Goal: Communication & Community: Answer question/provide support

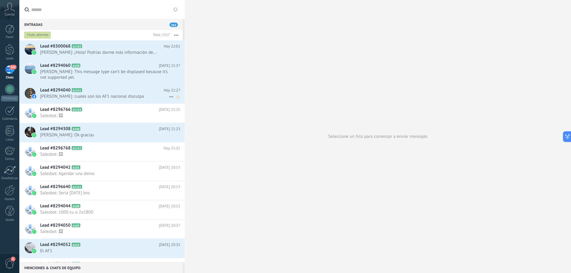
click at [109, 91] on h2 "Lead #8294040 A1331" at bounding box center [101, 90] width 123 height 6
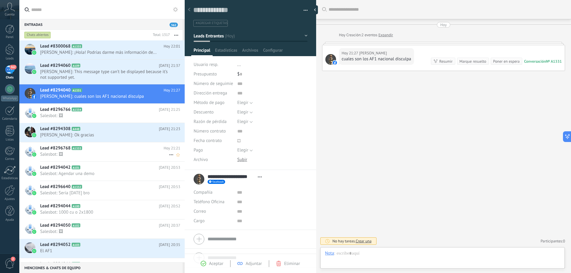
scroll to position [9, 0]
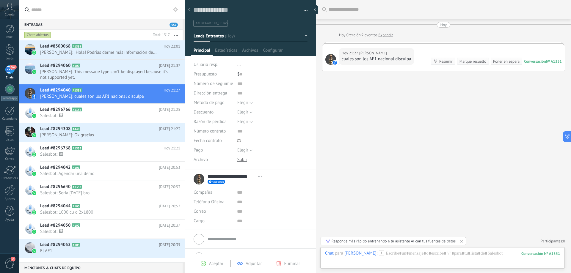
click at [329, 242] on icon at bounding box center [328, 241] width 4 height 4
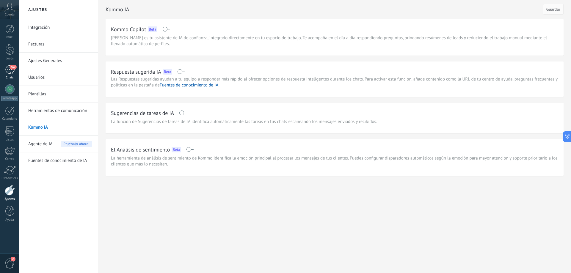
click at [13, 73] on div "362" at bounding box center [10, 69] width 10 height 9
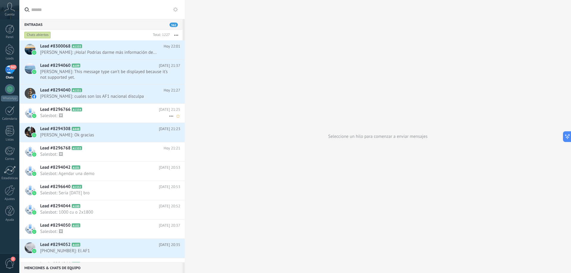
click at [98, 110] on h2 "Lead #8296766 A1334" at bounding box center [99, 110] width 119 height 6
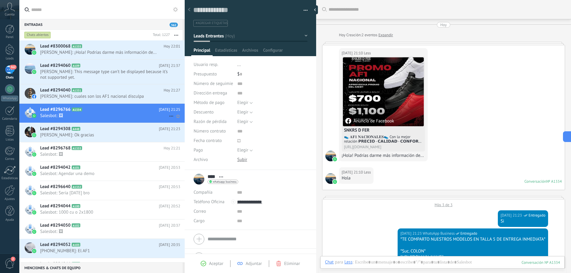
scroll to position [500, 0]
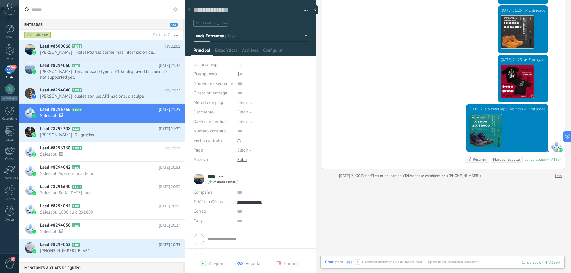
click at [387, 129] on div "[DATE] 21:25 WhatsApp Business Entregado Descargar Conversación № A1334 Convers…" at bounding box center [443, 136] width 242 height 65
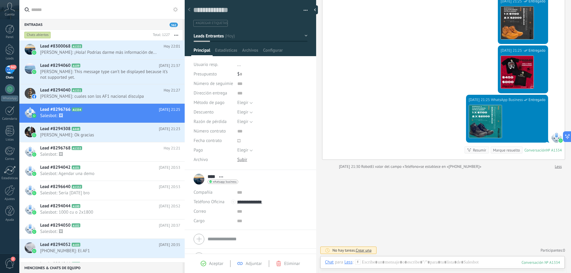
scroll to position [510, 0]
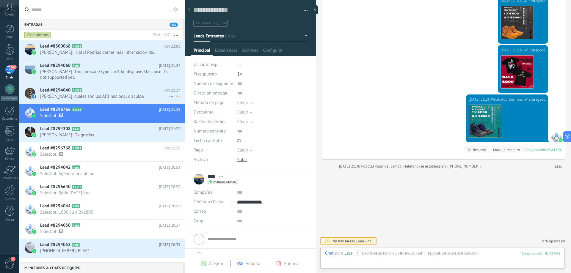
click at [94, 91] on h2 "Lead #8294040 A1331" at bounding box center [101, 90] width 123 height 6
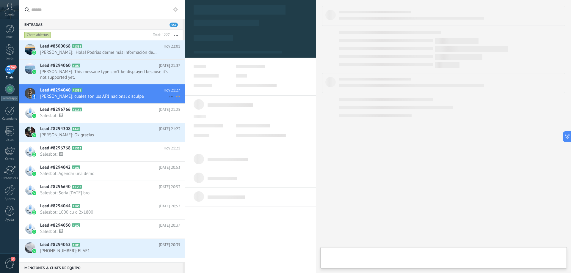
type textarea "**********"
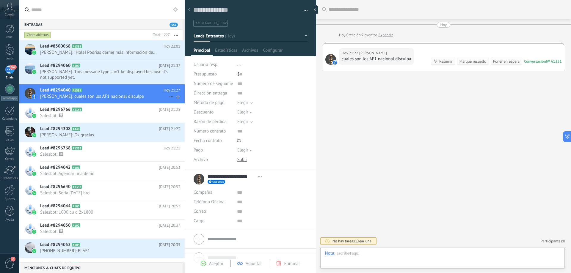
scroll to position [9, 0]
click at [429, 251] on div at bounding box center [442, 260] width 235 height 18
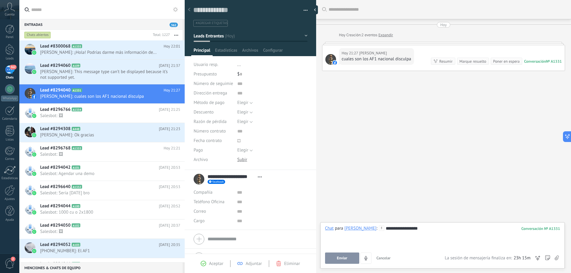
click at [339, 259] on span "Enviar" at bounding box center [342, 258] width 10 height 4
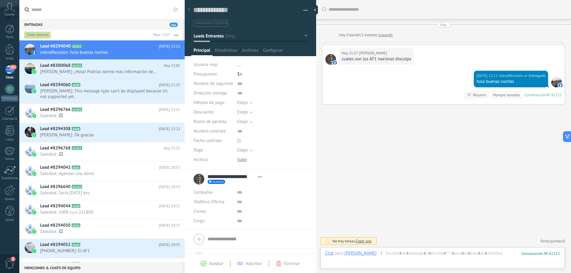
click at [369, 43] on div at bounding box center [443, 43] width 243 height 3
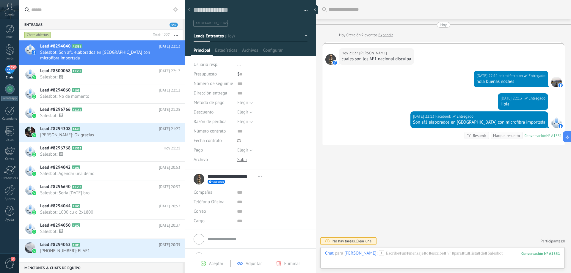
click at [555, 123] on div at bounding box center [556, 123] width 11 height 11
click at [565, 138] on icon at bounding box center [565, 137] width 3 height 3
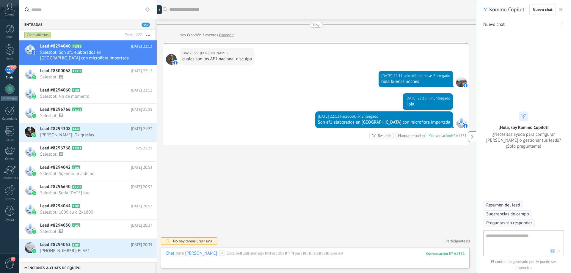
scroll to position [18, 0]
click at [495, 239] on textarea at bounding box center [518, 243] width 65 height 21
click at [500, 225] on span "Preguntas sin responder" at bounding box center [509, 223] width 46 height 6
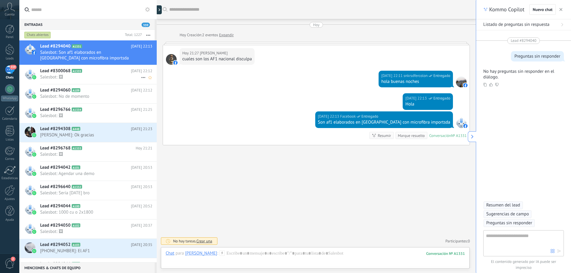
click at [115, 79] on span "Salesbot: 🖼" at bounding box center [90, 77] width 101 height 6
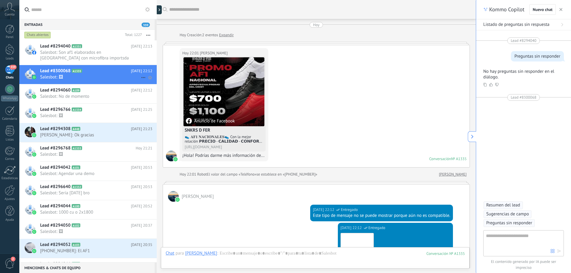
scroll to position [395, 0]
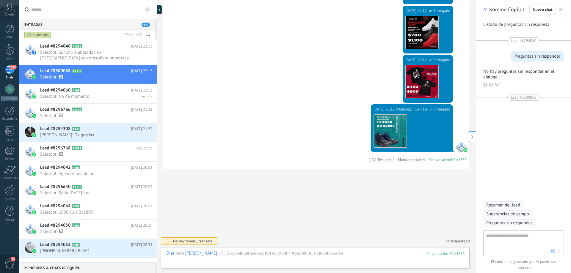
click at [115, 92] on h2 "Lead #8294060 A109" at bounding box center [85, 90] width 91 height 6
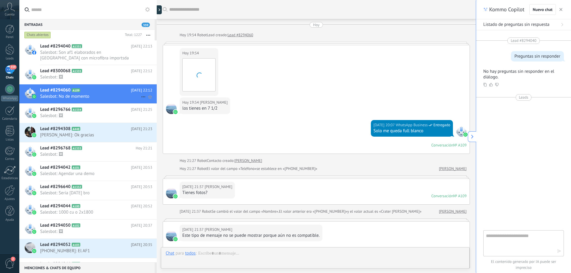
scroll to position [112, 0]
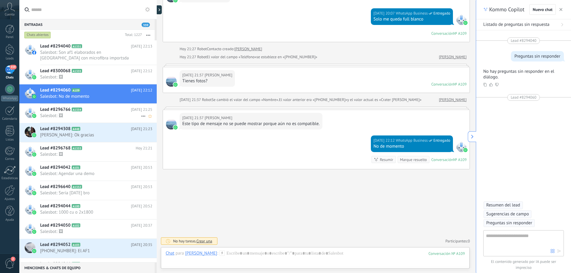
click at [111, 112] on h2 "Lead #8296766 A1334" at bounding box center [85, 110] width 91 height 6
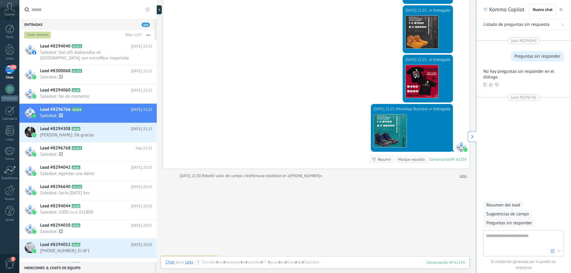
click at [157, 8] on div at bounding box center [157, 136] width 0 height 273
click at [162, 10] on use at bounding box center [162, 10] width 2 height 3
type textarea "**********"
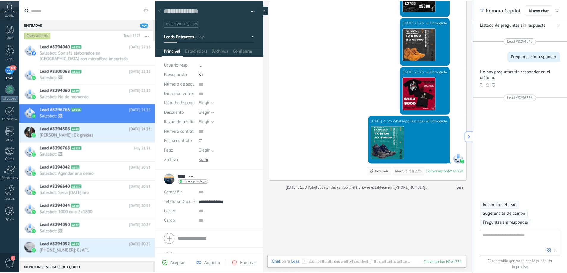
scroll to position [9, 0]
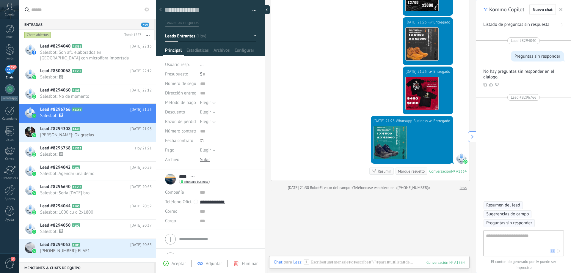
click at [265, 8] on div at bounding box center [265, 9] width 9 height 9
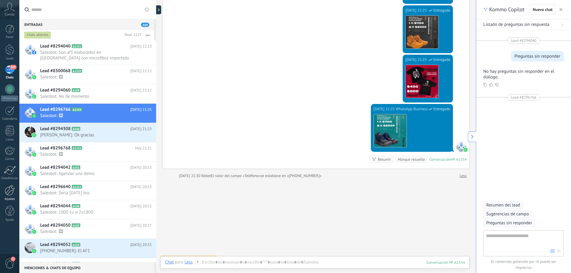
click at [10, 192] on div at bounding box center [10, 190] width 10 height 10
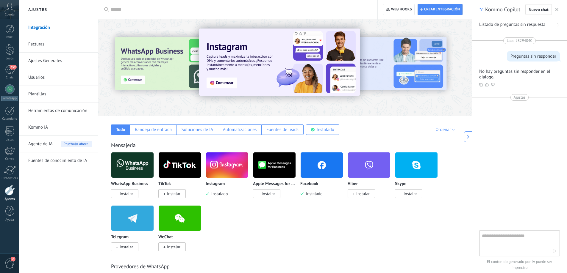
click at [425, 70] on div at bounding box center [433, 68] width 134 height 54
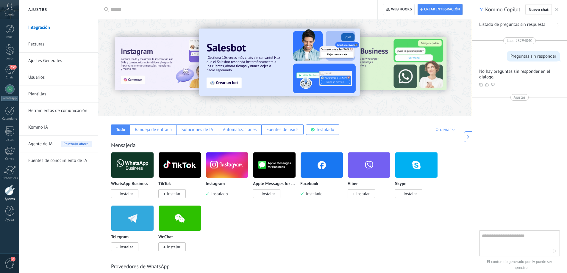
click at [231, 81] on img at bounding box center [279, 62] width 161 height 67
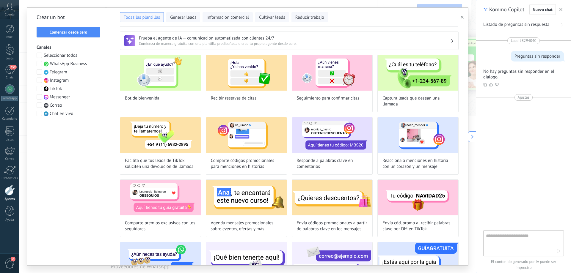
click at [148, 38] on h3 "Prueba el agente de IA — comunicación automatizada con clientes 24/7" at bounding box center [295, 38] width 312 height 6
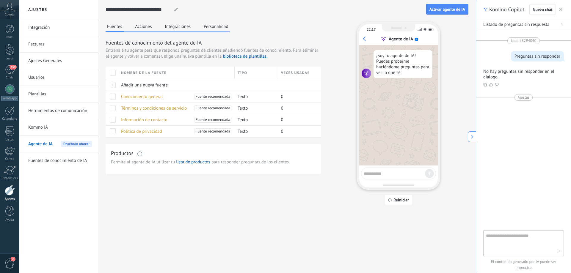
click at [145, 26] on button "Acciones" at bounding box center [144, 26] width 20 height 9
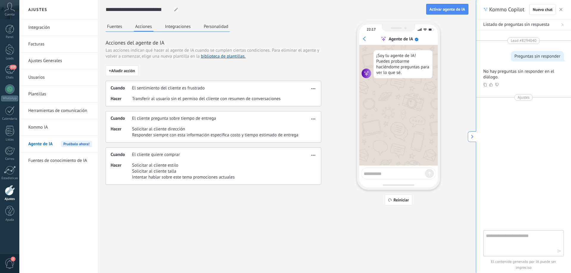
click at [390, 166] on div "22:17 Agente de IA ¡Soy tu agente de IA! Puedes probarme haciéndome preguntas p…" at bounding box center [398, 106] width 83 height 168
click at [386, 177] on div at bounding box center [398, 174] width 75 height 12
click at [385, 174] on textarea at bounding box center [394, 172] width 61 height 7
type textarea "**********"
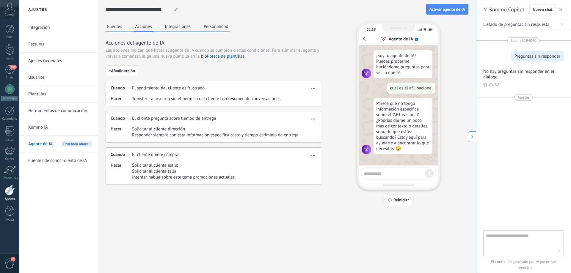
click at [365, 149] on img at bounding box center [367, 150] width 10 height 10
click at [176, 27] on button "Integraciones" at bounding box center [178, 26] width 29 height 9
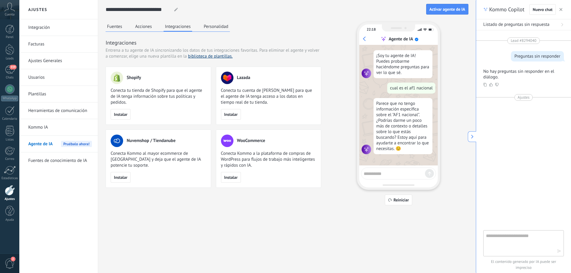
click at [220, 57] on link "biblioteca de plantillas." at bounding box center [210, 57] width 45 height 6
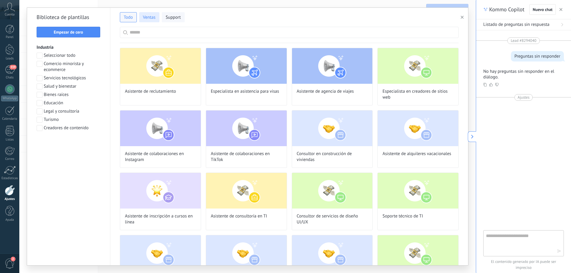
click at [148, 21] on button "Ventas" at bounding box center [149, 17] width 20 height 10
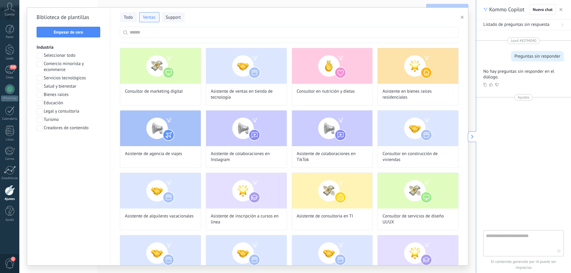
click at [461, 17] on icon "button" at bounding box center [462, 17] width 3 height 3
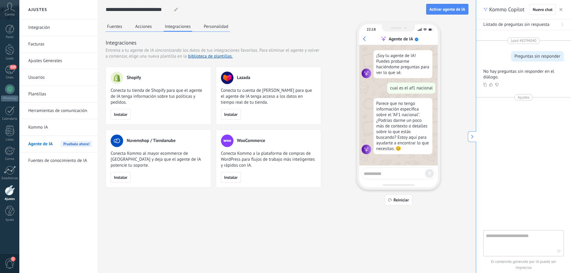
click at [217, 24] on button "Personalidad" at bounding box center [216, 26] width 28 height 9
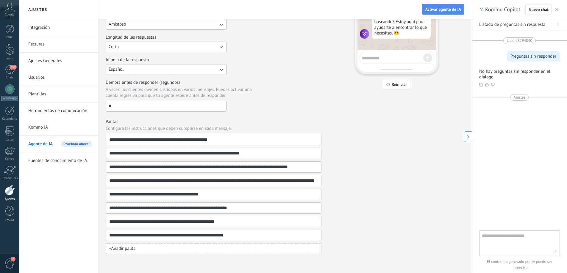
scroll to position [116, 0]
click at [198, 171] on input "**********" at bounding box center [211, 167] width 204 height 11
click at [432, 169] on div "**********" at bounding box center [285, 80] width 358 height 348
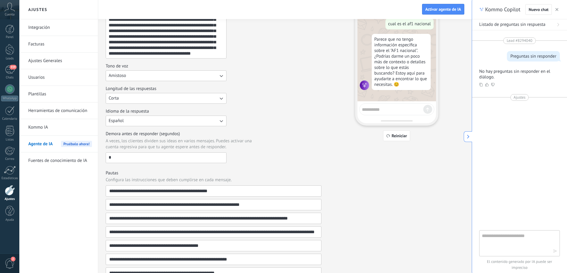
scroll to position [27, 0]
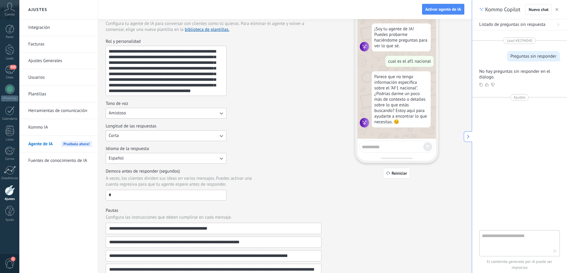
click at [43, 126] on link "Kommo IA" at bounding box center [60, 127] width 64 height 17
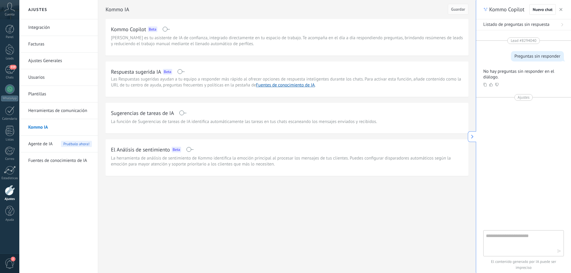
click at [183, 71] on span at bounding box center [180, 71] width 7 height 5
click at [457, 7] on span "Guardar" at bounding box center [458, 9] width 14 height 4
click at [511, 134] on div at bounding box center [523, 169] width 81 height 123
click at [512, 242] on textarea at bounding box center [519, 243] width 67 height 21
type textarea "*"
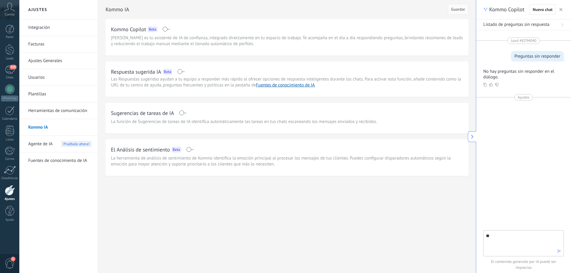
type textarea "*"
type textarea "**********"
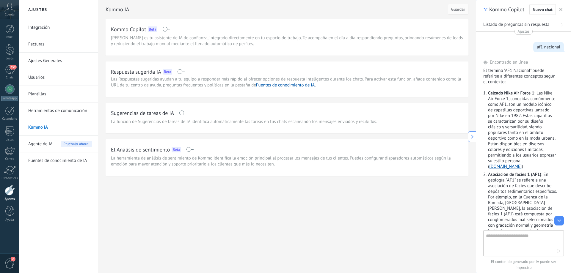
scroll to position [59, 0]
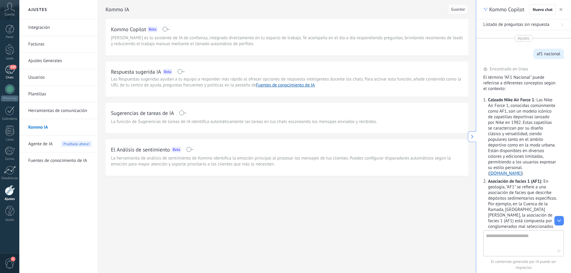
click at [12, 68] on span "359" at bounding box center [13, 67] width 7 height 5
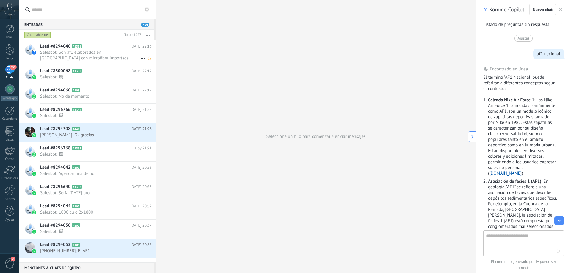
click at [68, 48] on span "Lead #8294040" at bounding box center [55, 46] width 30 height 6
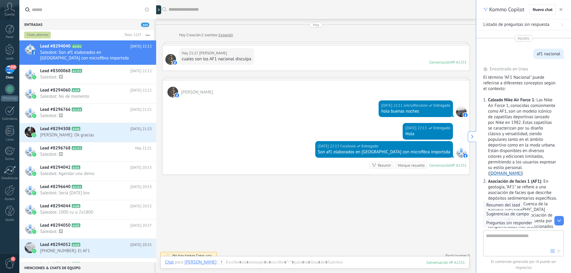
click at [382, 166] on div "Resumir" at bounding box center [384, 166] width 13 height 6
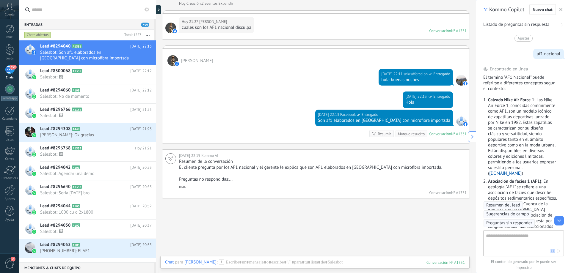
scroll to position [33, 0]
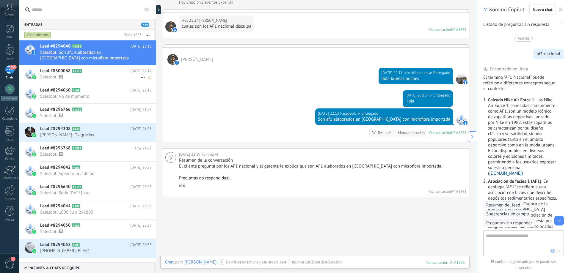
click at [120, 71] on h2 "Lead #8300068 A1335" at bounding box center [85, 71] width 90 height 6
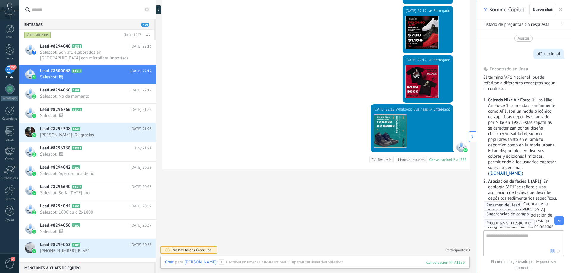
scroll to position [336, 0]
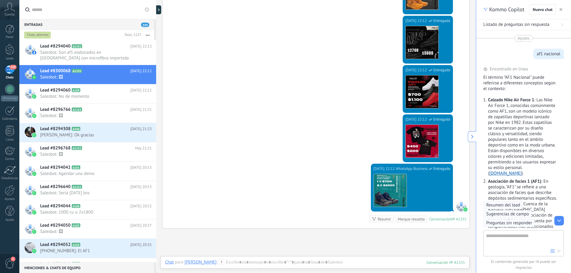
click at [307, 259] on div "Chat Correo Nota Tarea Chat para [PERSON_NAME] : 1335 Enviar Cancelar Rastrear …" at bounding box center [314, 266] width 309 height 21
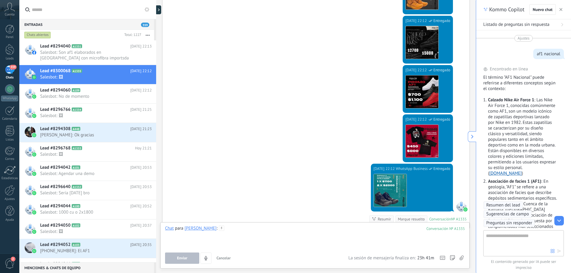
click at [291, 234] on div at bounding box center [315, 237] width 300 height 23
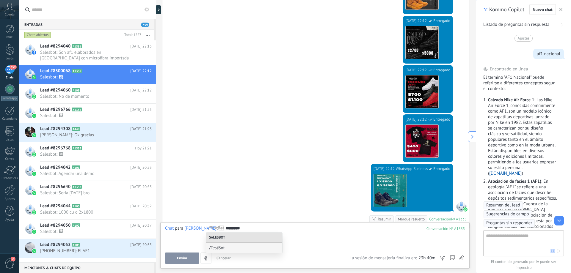
click at [418, 239] on div "********" at bounding box center [315, 237] width 300 height 23
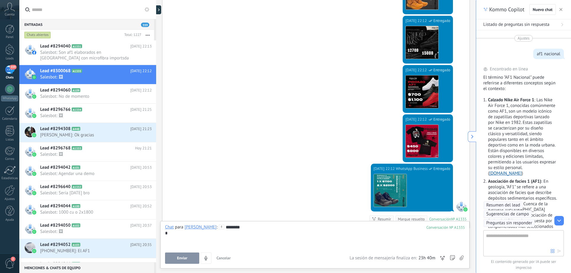
click at [220, 224] on div "Chat Correo Nota Tarea Chat para [PERSON_NAME] : 1335 ******** * Enviar Cancela…" at bounding box center [314, 245] width 309 height 48
click at [221, 228] on div "******** *" at bounding box center [315, 237] width 300 height 24
click at [233, 228] on div "******** *" at bounding box center [315, 237] width 300 height 24
click at [221, 225] on div "******** *" at bounding box center [315, 237] width 300 height 24
click at [219, 228] on use at bounding box center [221, 228] width 5 height 5
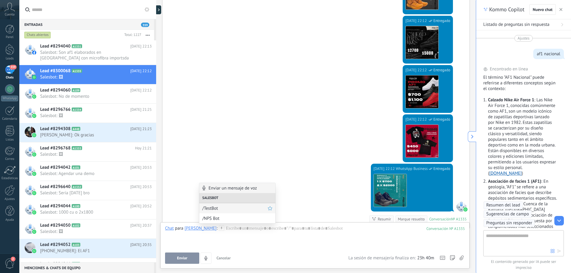
click at [243, 210] on span "/TestBot" at bounding box center [234, 209] width 65 height 6
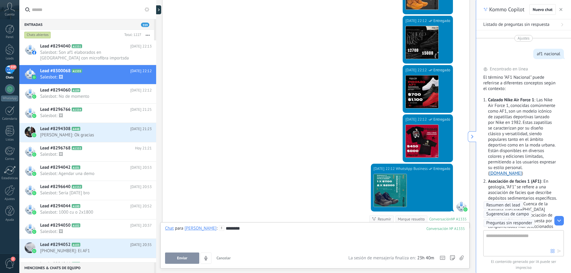
click at [229, 232] on div "********" at bounding box center [315, 237] width 300 height 23
click at [10, 126] on div at bounding box center [9, 131] width 9 height 10
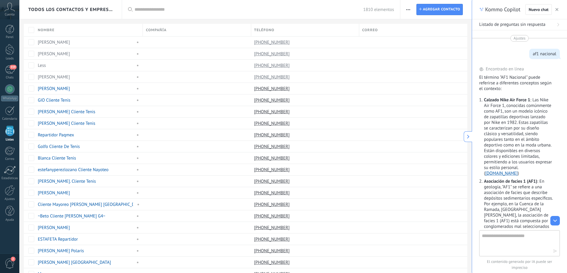
click at [10, 202] on div "Panel Leads 359 Chats WhatsApp Clientes" at bounding box center [9, 126] width 19 height 203
click at [8, 184] on div "Panel Leads 359 Chats WhatsApp Clientes" at bounding box center [9, 126] width 19 height 203
click at [9, 191] on div at bounding box center [10, 190] width 10 height 10
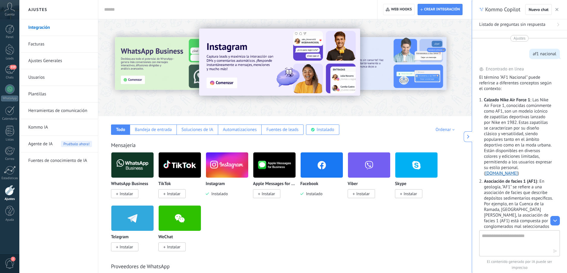
click at [386, 60] on div at bounding box center [433, 68] width 134 height 54
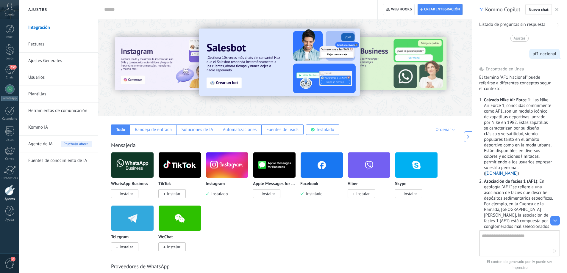
click at [226, 84] on img at bounding box center [279, 62] width 161 height 67
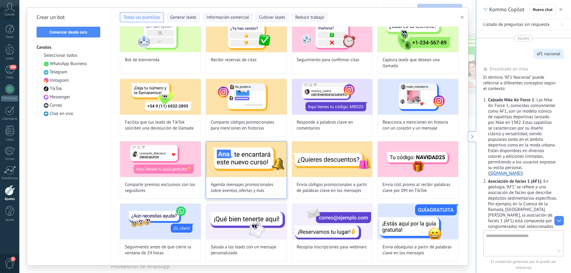
scroll to position [59, 0]
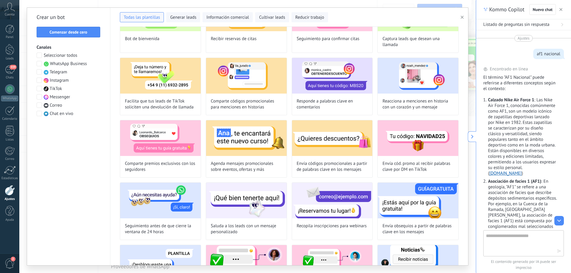
click at [54, 64] on span "WhatsApp Business" at bounding box center [68, 64] width 37 height 6
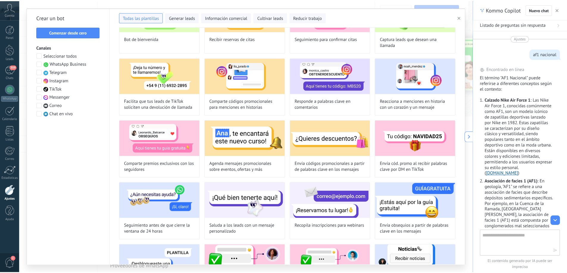
scroll to position [39, 0]
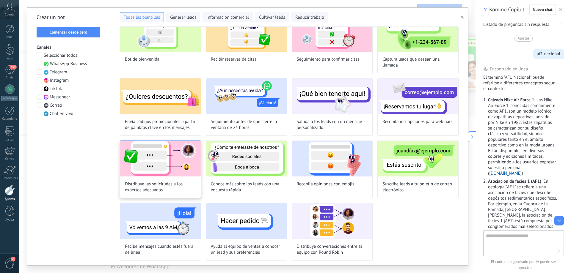
click at [164, 168] on img at bounding box center [160, 159] width 81 height 36
type input "**********"
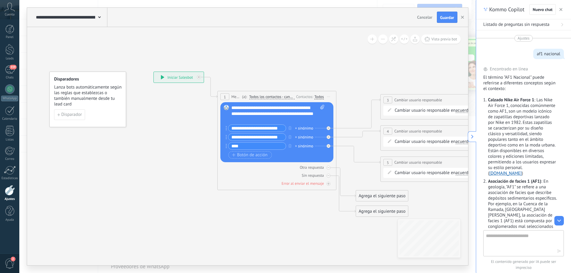
click at [260, 113] on div "**********" at bounding box center [277, 114] width 93 height 18
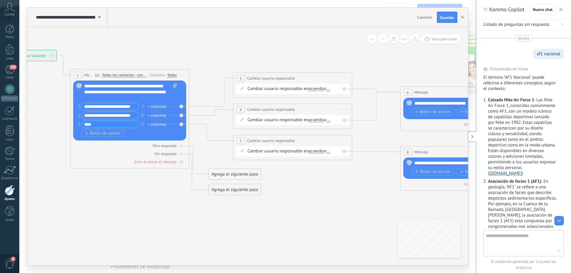
drag, startPoint x: 441, startPoint y: 188, endPoint x: 294, endPoint y: 166, distance: 148.9
click at [294, 166] on icon at bounding box center [336, 122] width 957 height 443
click at [315, 87] on span "acuerdo" at bounding box center [315, 89] width 15 height 5
click at [315, 87] on button "acuerdo" at bounding box center [343, 89] width 74 height 11
click at [320, 98] on span "all contacts" at bounding box center [338, 100] width 72 height 6
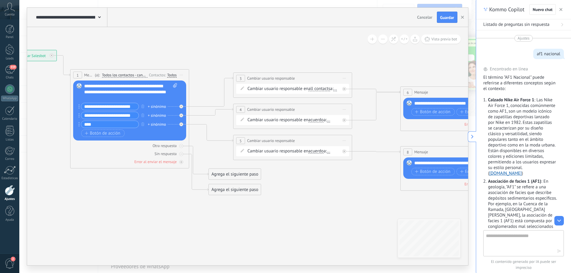
click at [324, 92] on div "Cambiar usuario responsable en all contacts main contact all contacts chat cont…" at bounding box center [294, 89] width 93 height 6
click at [324, 89] on span "all contacts" at bounding box center [319, 89] width 22 height 5
click at [324, 89] on button "all contacts" at bounding box center [343, 89] width 74 height 11
click at [325, 89] on span "main contact" at bounding box center [338, 89] width 72 height 6
click at [15, 212] on link "Ayuda" at bounding box center [9, 214] width 19 height 16
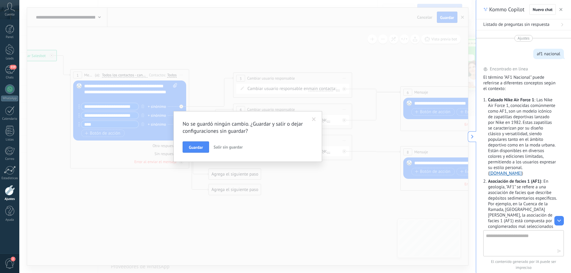
click at [215, 149] on span "Salir sin guardar" at bounding box center [228, 147] width 29 height 5
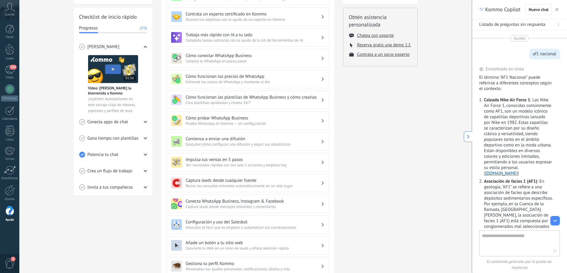
scroll to position [89, 0]
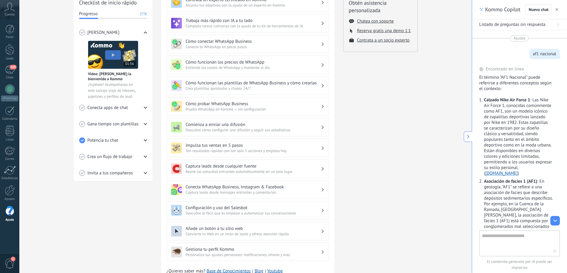
click at [262, 70] on span "Entiende los costos de WhatsApp y mantente al día" at bounding box center [253, 67] width 135 height 5
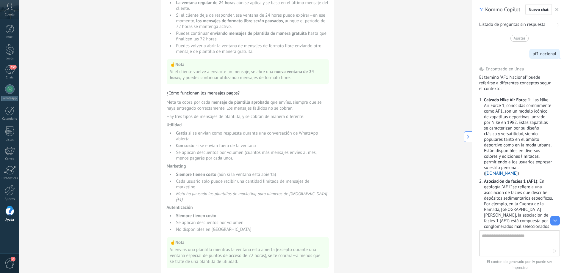
scroll to position [57, 0]
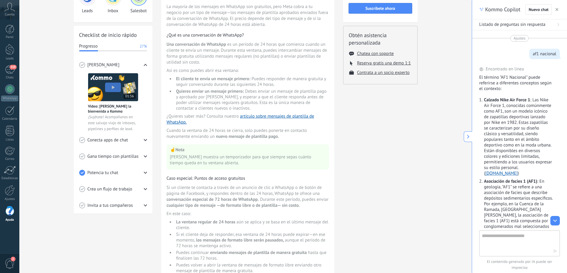
click at [103, 187] on span "Crea un flujo de trabajo" at bounding box center [109, 190] width 45 height 6
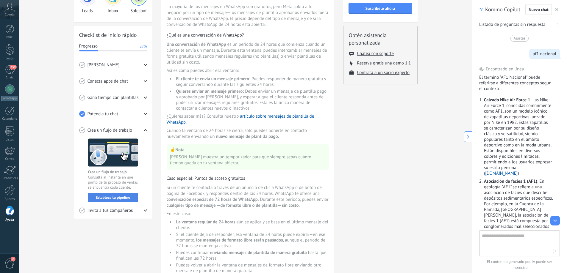
click at [118, 198] on span "Establece tu pipeline" at bounding box center [113, 198] width 35 height 4
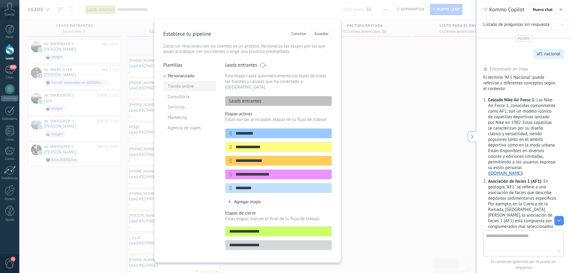
click at [178, 86] on li "Tienda online" at bounding box center [189, 86] width 53 height 10
click at [323, 36] on span "Guardar" at bounding box center [322, 34] width 14 height 4
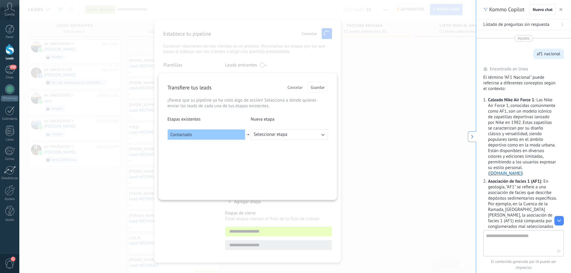
click at [279, 136] on span "Seleccionar etapa" at bounding box center [271, 135] width 34 height 6
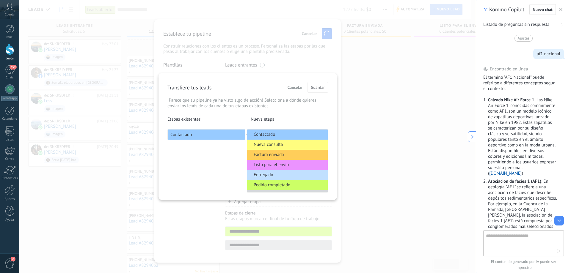
click at [279, 135] on li "Contactado" at bounding box center [287, 135] width 81 height 10
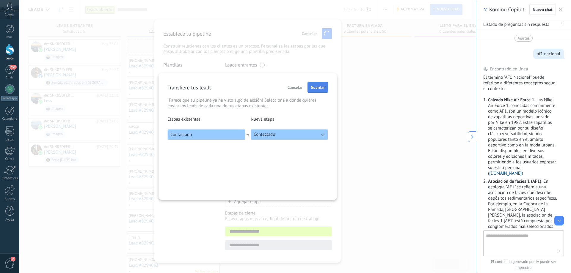
click at [314, 85] on span "Guardar" at bounding box center [318, 87] width 14 height 4
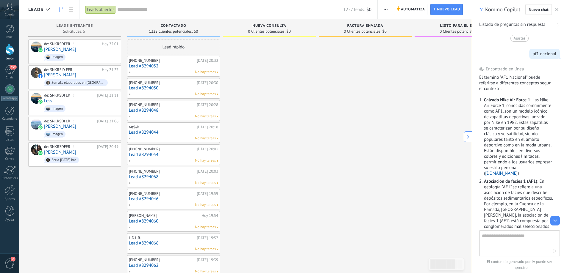
click at [195, 67] on link "Lead #8294052" at bounding box center [173, 66] width 89 height 5
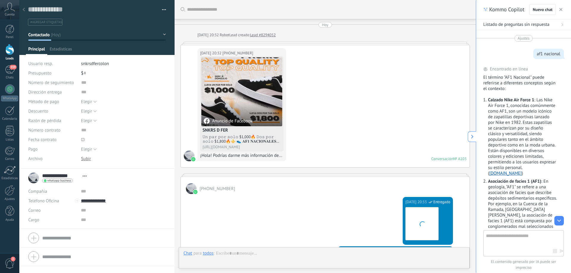
scroll to position [9, 0]
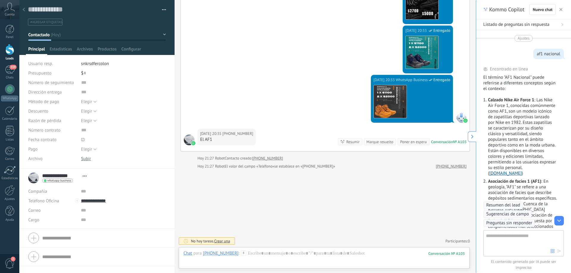
click at [304, 129] on div "[DATE] 20:33 WhatsApp Business Entregado Descargar" at bounding box center [325, 102] width 289 height 54
click at [11, 47] on div at bounding box center [9, 49] width 9 height 11
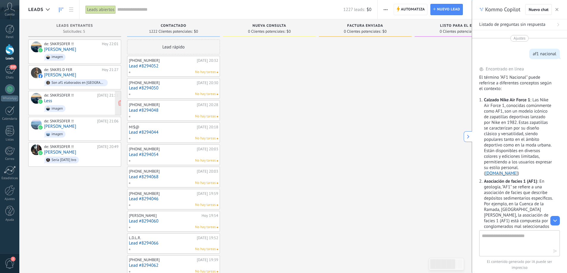
click at [70, 97] on div "de: SNKRSDFER !! [DATE] 21:11 Less imagen" at bounding box center [81, 103] width 74 height 20
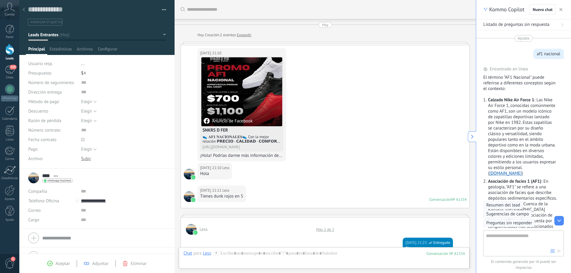
scroll to position [537, 0]
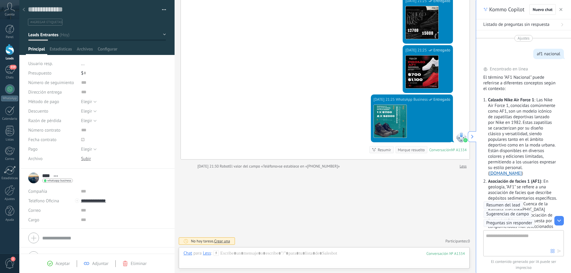
click at [23, 9] on icon at bounding box center [24, 10] width 2 height 4
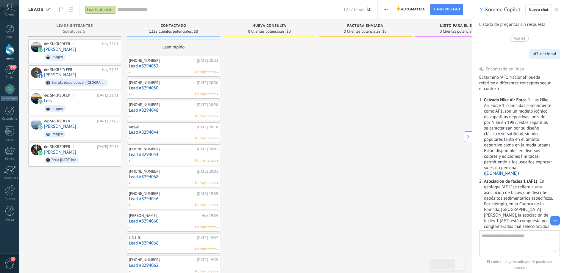
click at [179, 65] on link "Lead #8294052" at bounding box center [173, 66] width 89 height 5
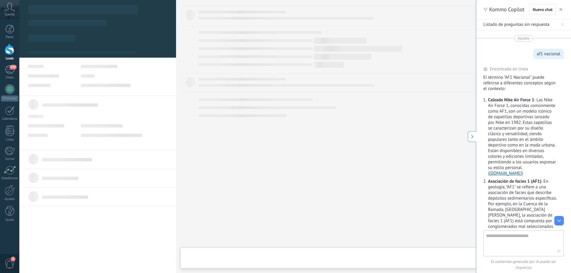
type textarea "**********"
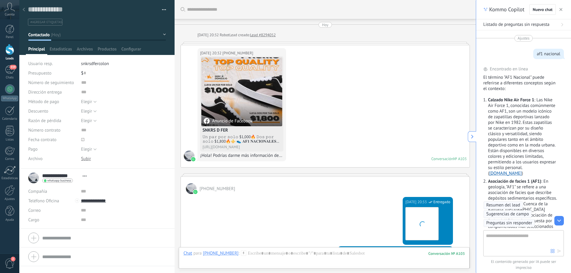
scroll to position [399, 0]
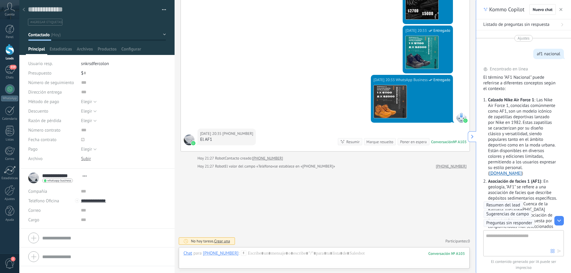
click at [251, 249] on div "Chat Correo Nota Tarea Chat para [PHONE_NUMBER] : 103 Enviar Cancelar Rastrear …" at bounding box center [324, 258] width 291 height 21
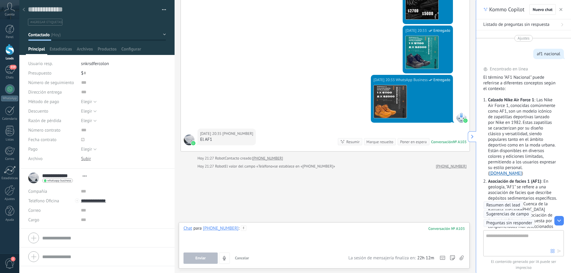
click at [257, 230] on div at bounding box center [324, 237] width 281 height 23
click at [195, 258] on button "Enviar" at bounding box center [201, 258] width 34 height 11
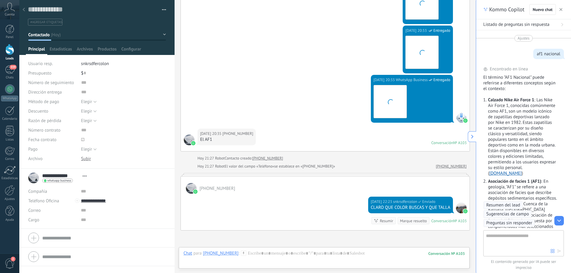
scroll to position [395, 0]
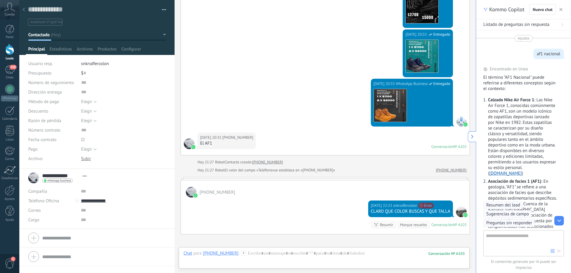
click at [10, 52] on div at bounding box center [9, 49] width 9 height 11
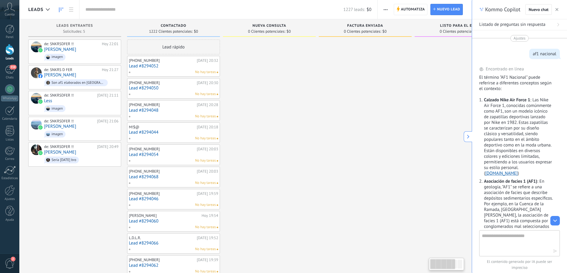
click at [10, 52] on div at bounding box center [9, 49] width 9 height 11
click at [160, 73] on div "No hay tareas" at bounding box center [172, 72] width 87 height 5
click at [163, 64] on link "Lead #8294052" at bounding box center [173, 66] width 89 height 5
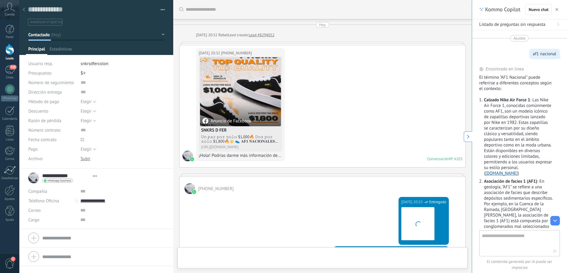
type textarea "**********"
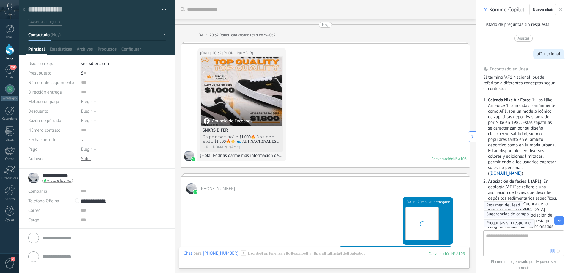
scroll to position [460, 0]
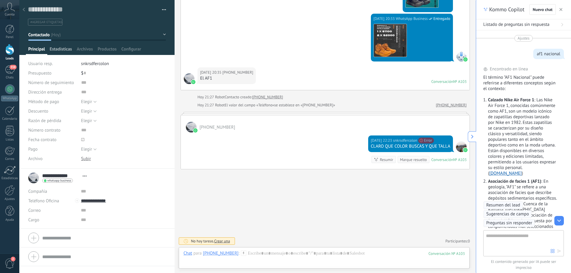
click at [59, 50] on span "Estadísticas" at bounding box center [61, 50] width 22 height 9
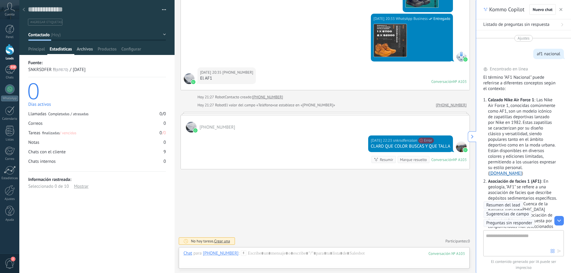
click at [85, 51] on span "Archivos" at bounding box center [85, 50] width 16 height 9
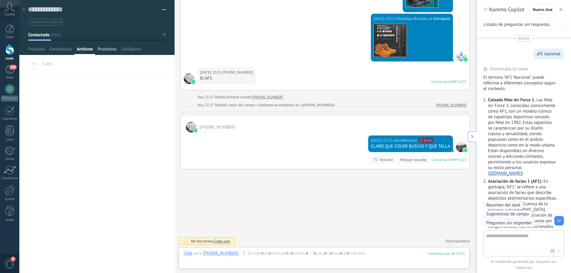
click at [107, 50] on span "Productos" at bounding box center [107, 50] width 19 height 9
click at [130, 50] on span "Configurar" at bounding box center [131, 50] width 20 height 9
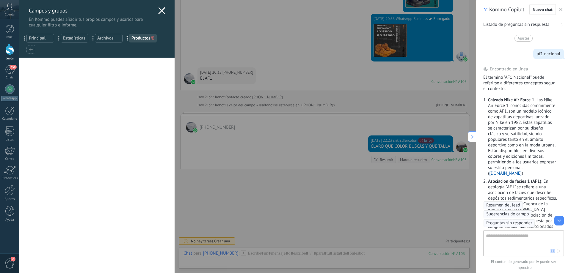
click at [161, 10] on icon at bounding box center [161, 10] width 7 height 7
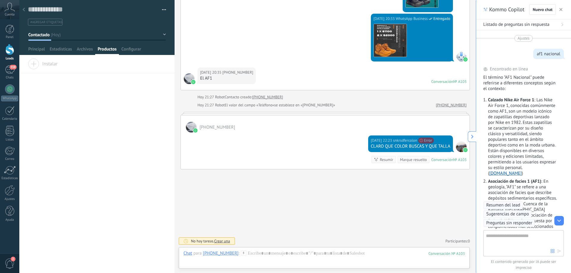
click at [10, 52] on div at bounding box center [9, 49] width 9 height 11
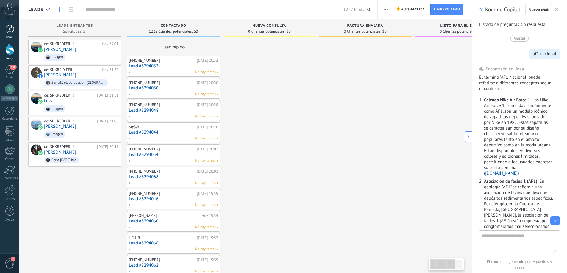
click at [4, 30] on link "Panel" at bounding box center [9, 32] width 19 height 15
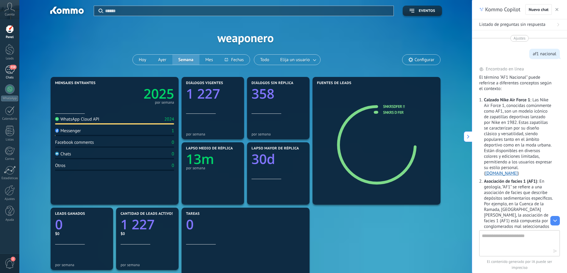
click at [10, 69] on div "358" at bounding box center [10, 69] width 10 height 9
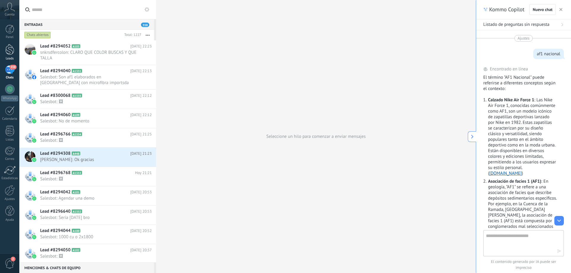
click at [9, 50] on div at bounding box center [9, 49] width 9 height 11
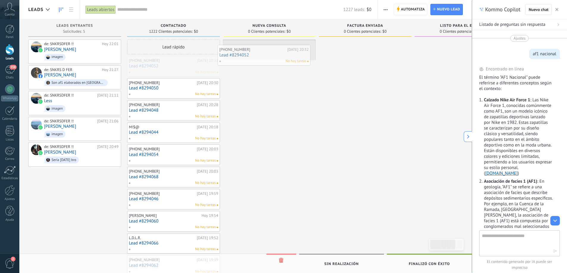
drag, startPoint x: 186, startPoint y: 66, endPoint x: 277, endPoint y: 55, distance: 91.1
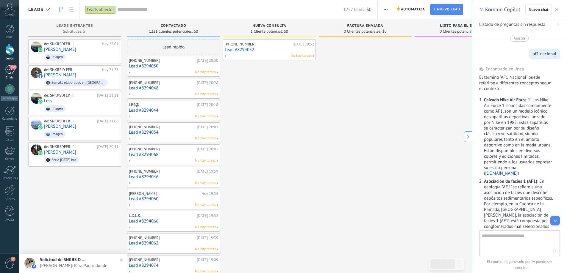
click at [8, 71] on div "359" at bounding box center [10, 69] width 10 height 9
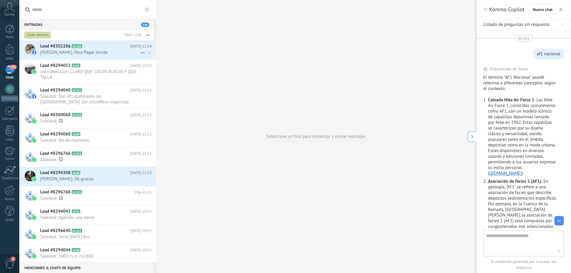
click at [98, 52] on span "[PERSON_NAME]: Para Pagar donde" at bounding box center [90, 53] width 100 height 6
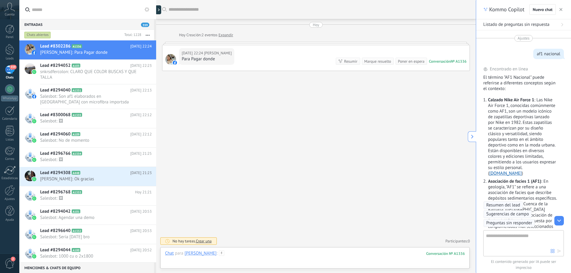
click at [281, 253] on div at bounding box center [315, 260] width 300 height 18
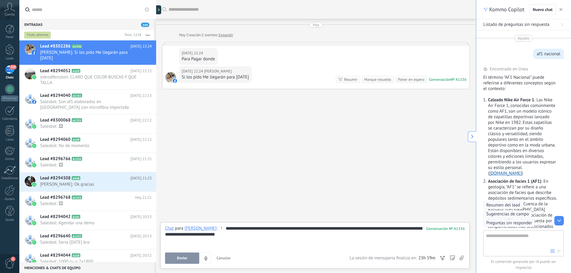
click at [180, 259] on span "Enviar" at bounding box center [182, 258] width 10 height 4
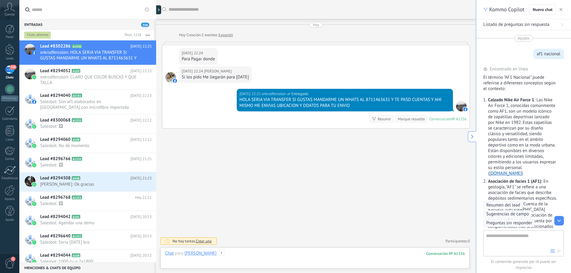
click at [274, 258] on div at bounding box center [315, 260] width 300 height 18
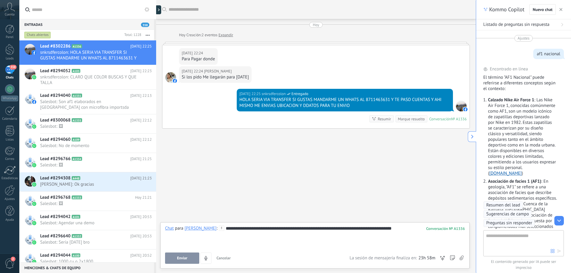
click at [190, 259] on button "Enviar" at bounding box center [182, 258] width 34 height 11
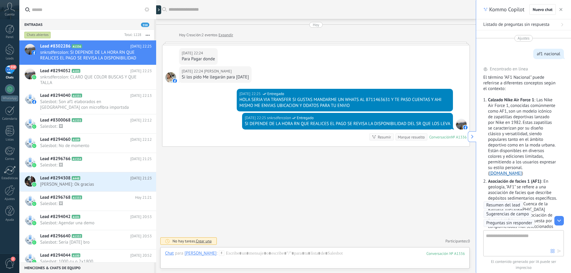
click at [334, 57] on div "[DATE] 22:24 [PERSON_NAME] Para Pagar donde" at bounding box center [315, 55] width 307 height 21
click at [78, 77] on span "snkrsdfercolon: CLARO QUE COLOR BUSCAS Y QUE TALLA" at bounding box center [90, 79] width 100 height 11
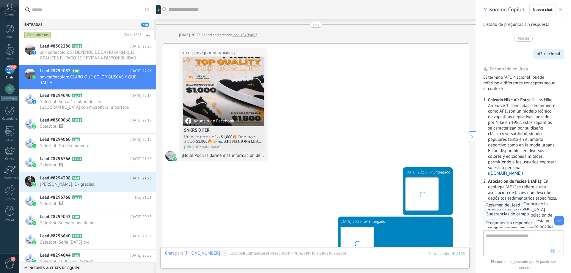
scroll to position [440, 0]
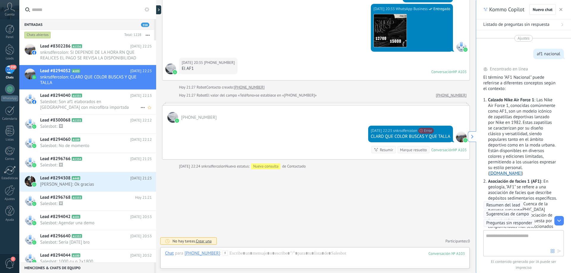
click at [75, 102] on span "Salesbot: Son af1 elaborados en [GEOGRAPHIC_DATA] con microfibra importsda" at bounding box center [90, 104] width 100 height 11
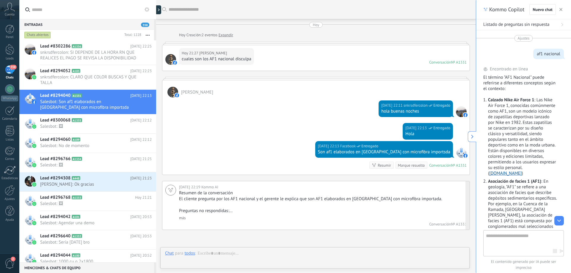
scroll to position [60, 0]
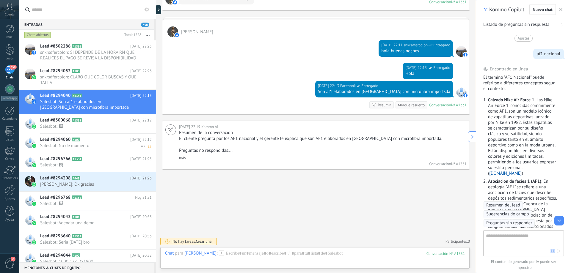
click at [107, 134] on div "Lead #8294060 A109 [DATE] 22:12 Salesbot: No de momento" at bounding box center [98, 143] width 116 height 19
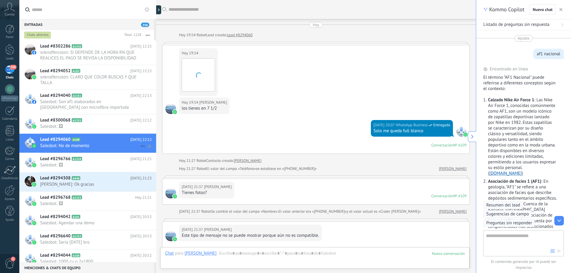
scroll to position [112, 0]
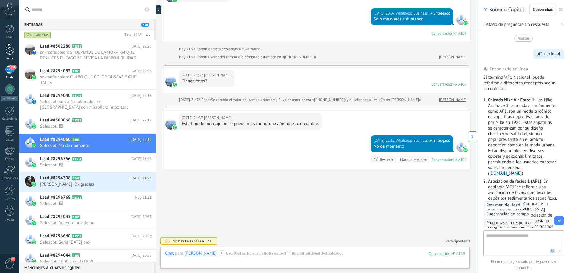
click at [12, 50] on div at bounding box center [9, 49] width 9 height 11
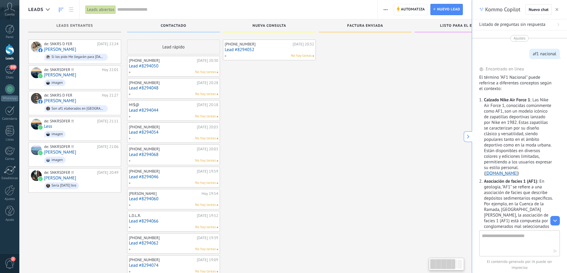
click at [259, 45] on div "[PHONE_NUMBER]" at bounding box center [258, 44] width 66 height 5
click at [259, 49] on link "Lead #8294052" at bounding box center [269, 49] width 89 height 5
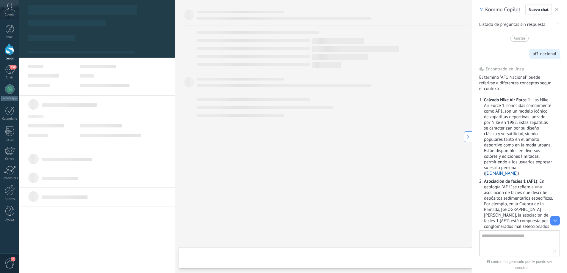
type textarea "**********"
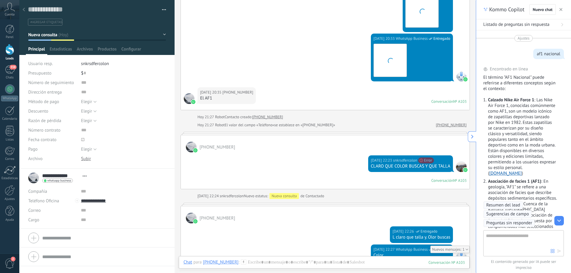
scroll to position [460, 0]
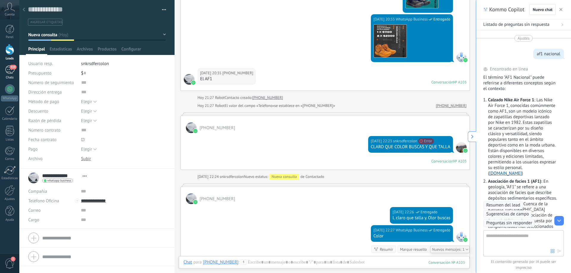
click at [6, 69] on div "359" at bounding box center [10, 69] width 10 height 9
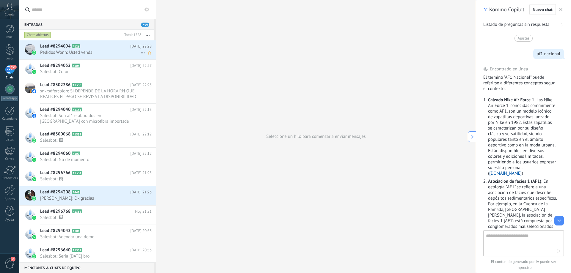
click at [70, 46] on span "Lead #8294094" at bounding box center [55, 46] width 30 height 6
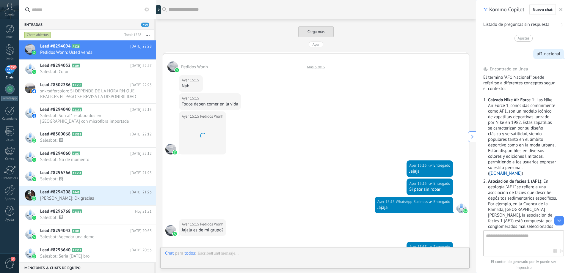
scroll to position [856, 0]
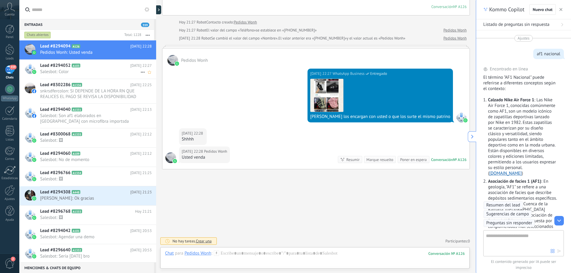
click at [93, 71] on span "Salesbot: Color" at bounding box center [90, 72] width 100 height 6
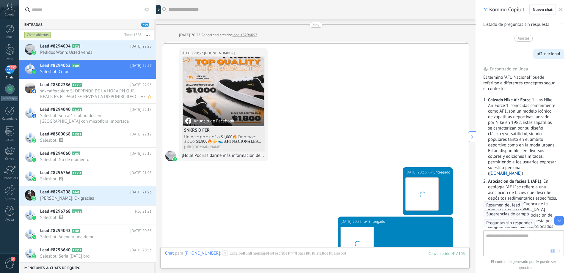
scroll to position [520, 0]
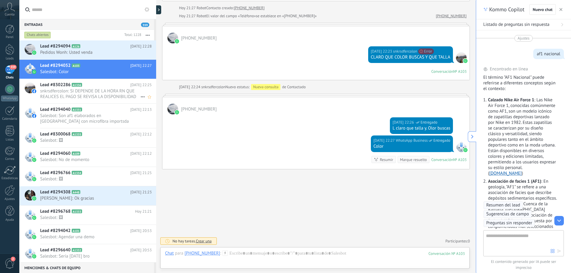
click at [98, 93] on span "snkrsdfercolon: SI DEPENDE DE LA HORA RN QUE REALICES EL PAGO SE REVISA LA DISP…" at bounding box center [90, 93] width 100 height 11
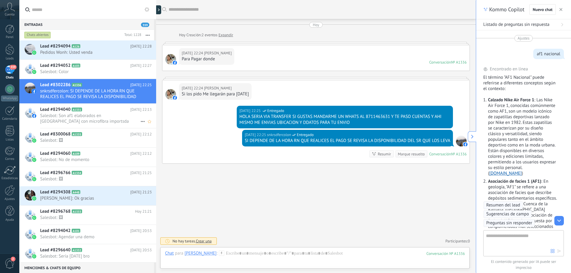
click at [89, 124] on span "Salesbot: Son af1 elaborados en [GEOGRAPHIC_DATA] con microfibra importsda" at bounding box center [90, 118] width 100 height 11
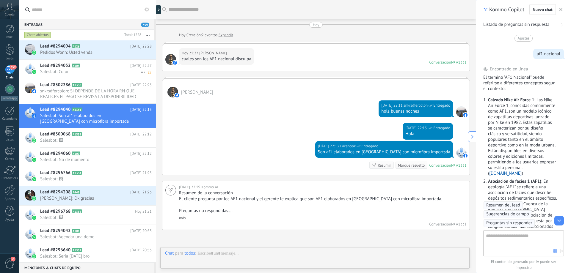
scroll to position [60, 0]
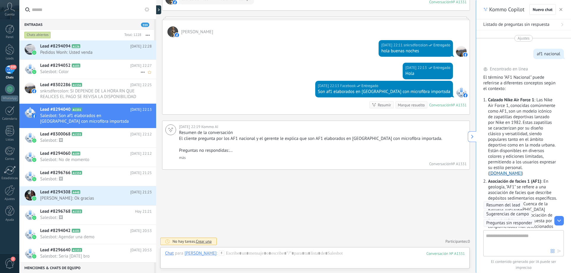
click at [87, 72] on span "Salesbot: Color" at bounding box center [90, 72] width 100 height 6
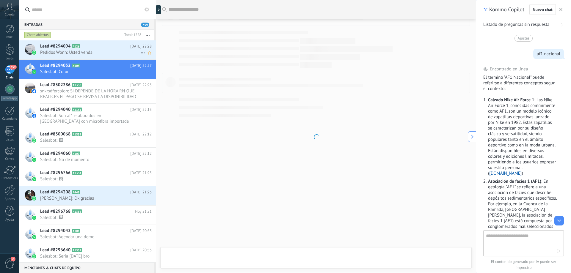
click at [95, 53] on span "Pedidos Wonh: Usted venda" at bounding box center [90, 53] width 100 height 6
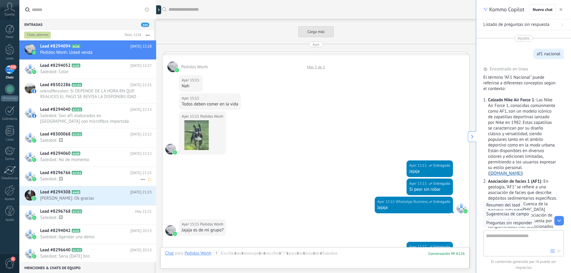
scroll to position [856, 0]
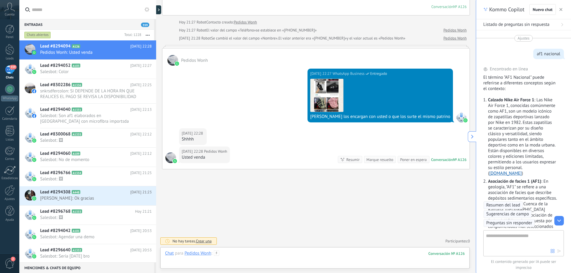
click at [253, 259] on div at bounding box center [315, 260] width 300 height 18
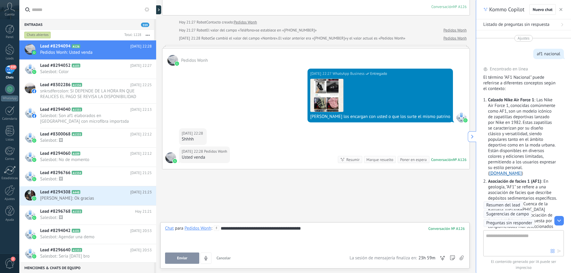
click at [179, 261] on button "Enviar" at bounding box center [182, 258] width 34 height 11
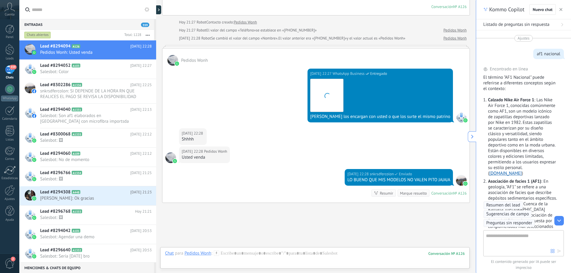
scroll to position [889, 0]
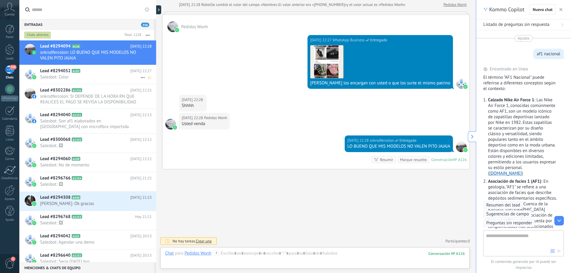
click at [59, 77] on span "Salesbot: Color" at bounding box center [90, 77] width 100 height 6
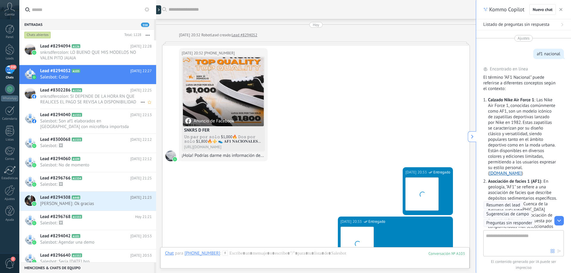
scroll to position [520, 0]
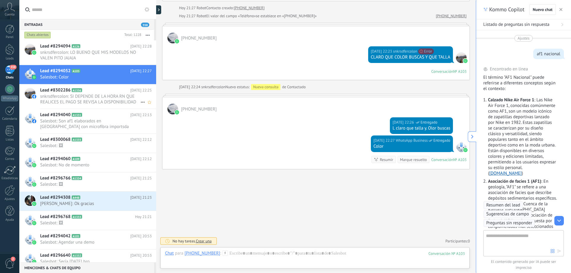
click at [66, 95] on span "snkrsdfercolon: SI DEPENDE DE LA HORA RN QUE REALICES EL PAGO SE REVISA LA DISP…" at bounding box center [90, 99] width 100 height 11
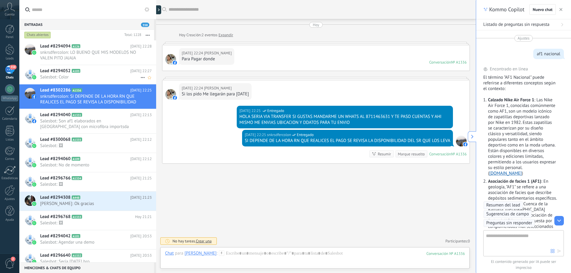
click at [102, 66] on div "Lead #8294052 A103 [DATE] 22:27 Salesbot: Color" at bounding box center [98, 74] width 116 height 19
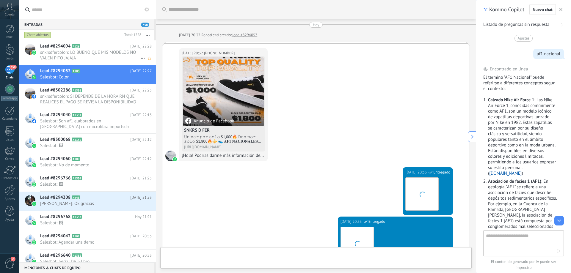
click at [100, 52] on span "snkrsdfercolon: LO BUENO QUE MIS MODELOS NO VALEN PITO JAJAJA" at bounding box center [90, 55] width 100 height 11
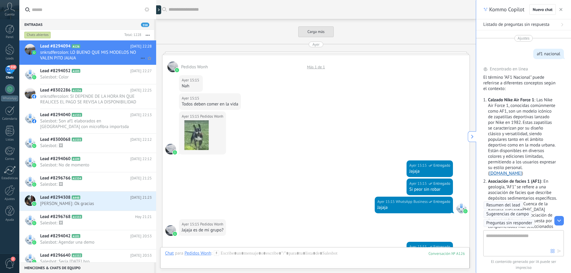
scroll to position [889, 0]
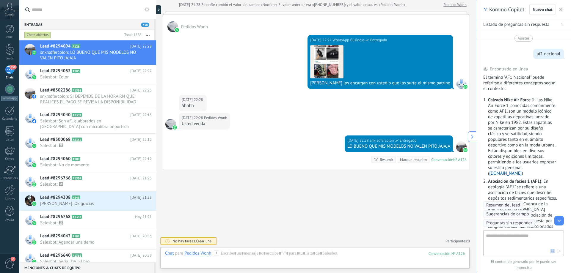
click at [501, 215] on span "Sugerencias de campo" at bounding box center [507, 215] width 43 height 6
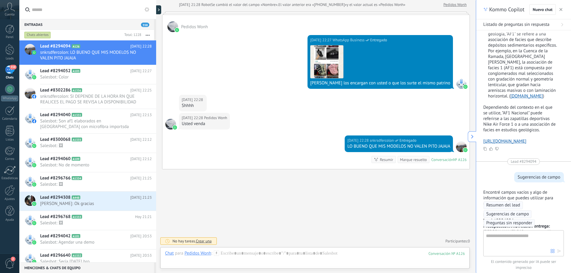
scroll to position [337, 0]
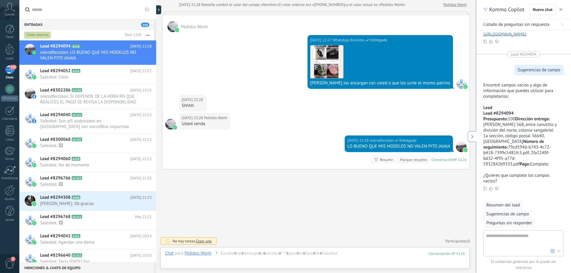
click at [512, 176] on p "¿Quieres que complete los campos vacíos?" at bounding box center [519, 178] width 73 height 11
click at [485, 189] on icon at bounding box center [485, 189] width 4 height 4
click at [10, 13] on span "Cuenta" at bounding box center [10, 15] width 10 height 4
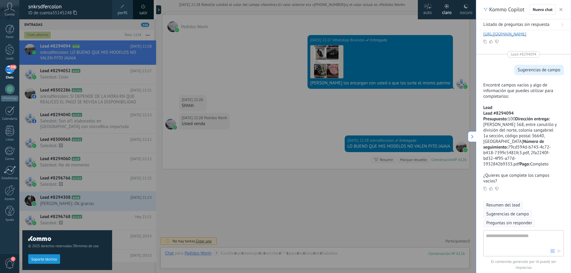
click at [144, 10] on link "salir" at bounding box center [143, 13] width 8 height 7
